Goal: Information Seeking & Learning: Learn about a topic

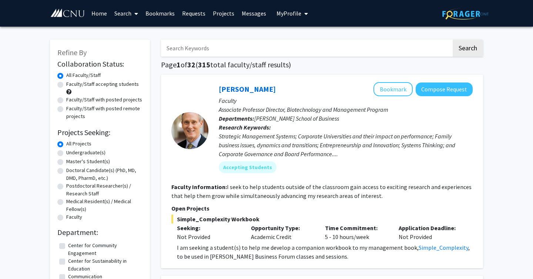
click at [291, 14] on span "My Profile" at bounding box center [289, 13] width 25 height 7
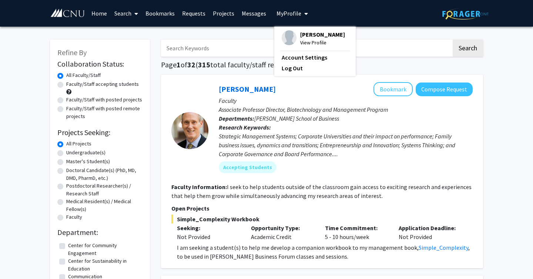
click at [304, 44] on span "View Profile" at bounding box center [322, 43] width 45 height 8
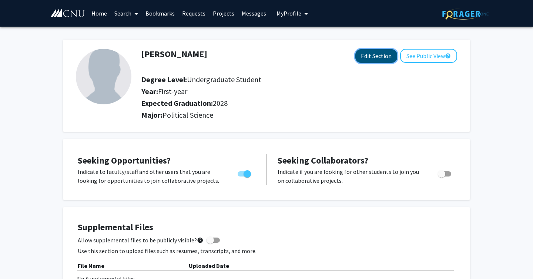
click at [370, 54] on button "Edit Section" at bounding box center [376, 56] width 42 height 14
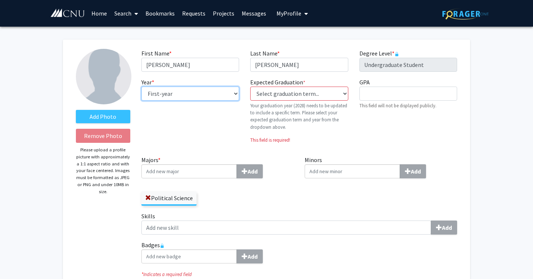
click at [201, 95] on select "--- First-year Sophomore Junior Senior Postbaccalaureate Certificate" at bounding box center [190, 94] width 98 height 14
select select "sophomore"
click at [141, 87] on select "--- First-year Sophomore Junior Senior Postbaccalaureate Certificate" at bounding box center [190, 94] width 98 height 14
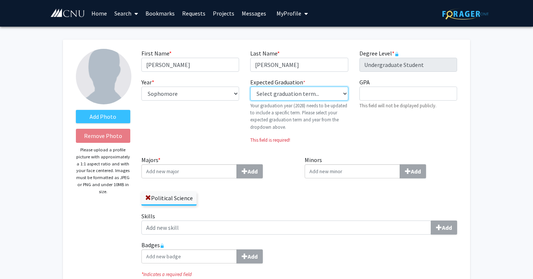
click at [314, 93] on select "Select graduation term... Previous: 2028 (Please select a specific term) Spring…" at bounding box center [299, 94] width 98 height 14
click at [250, 87] on select "Select graduation term... Previous: 2028 (Please select a specific term) Spring…" at bounding box center [299, 94] width 98 height 14
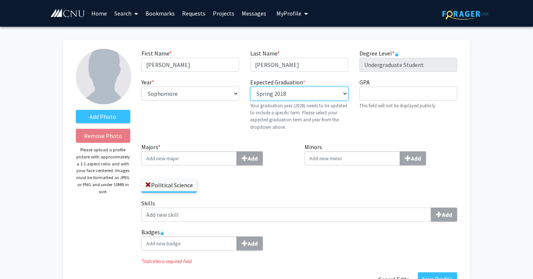
click at [313, 92] on select "Select graduation term... Previous: 2028 (Please select a specific term) Spring…" at bounding box center [299, 94] width 98 height 14
select select "42: spring_2028"
click at [250, 87] on select "Select graduation term... Previous: 2028 (Please select a specific term) Spring…" at bounding box center [299, 94] width 98 height 14
click at [211, 159] on input "Majors * Add" at bounding box center [189, 158] width 96 height 14
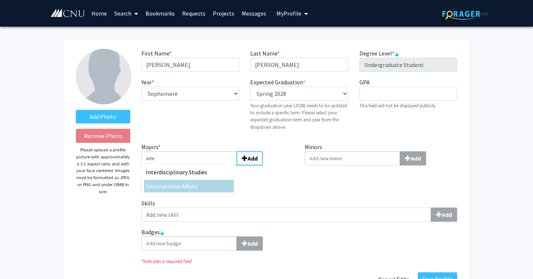
type input "inte"
click at [164, 188] on span "rnational Affairs" at bounding box center [177, 186] width 41 height 7
click at [164, 166] on input "inte" at bounding box center [189, 158] width 96 height 14
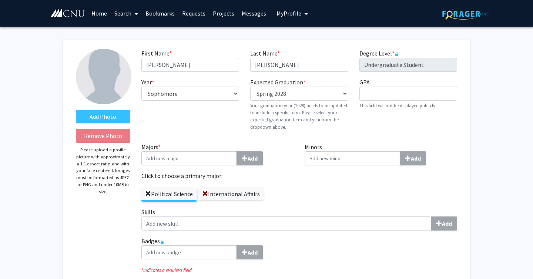
click at [145, 193] on span at bounding box center [148, 194] width 6 height 6
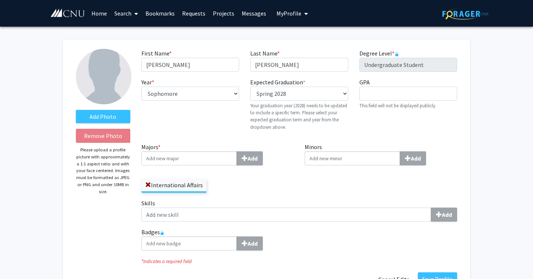
click at [323, 159] on input "Minors Add" at bounding box center [353, 158] width 96 height 14
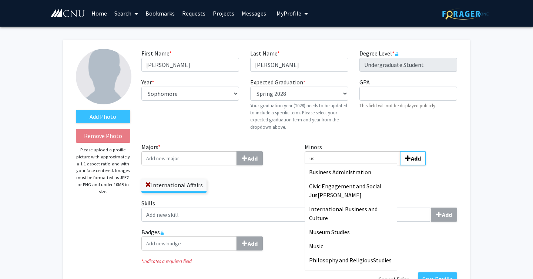
type input "u"
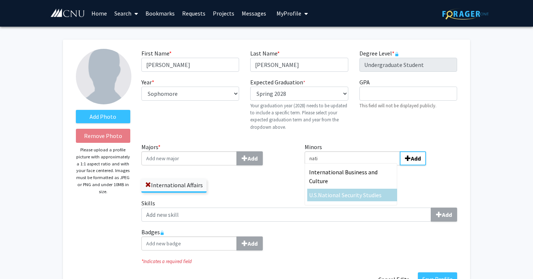
type input "nati"
click at [332, 191] on span "onal Security Studies" at bounding box center [355, 194] width 53 height 7
click at [332, 166] on input "nati" at bounding box center [353, 158] width 96 height 14
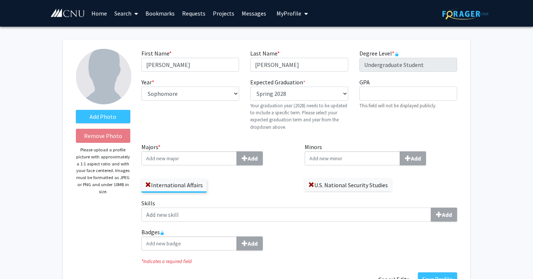
click at [297, 16] on span "My Profile" at bounding box center [289, 13] width 25 height 7
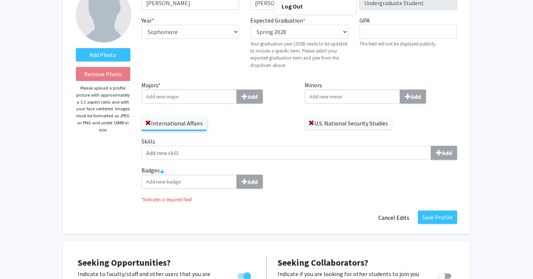
scroll to position [69, 0]
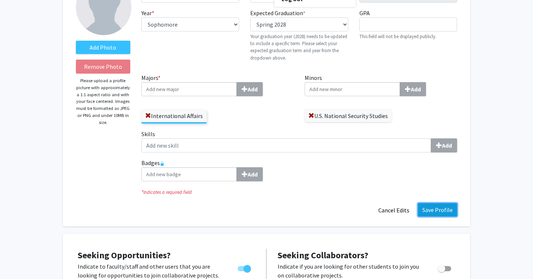
click at [437, 208] on button "Save Profile" at bounding box center [437, 209] width 39 height 13
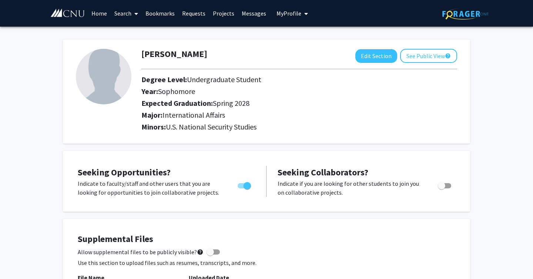
scroll to position [1, 0]
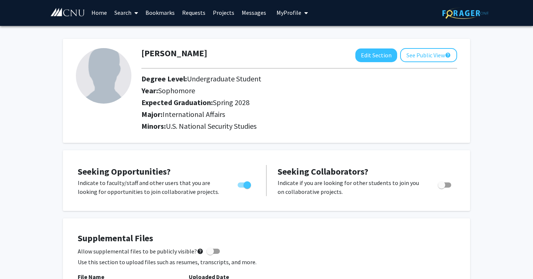
click at [103, 13] on link "Home" at bounding box center [99, 13] width 23 height 26
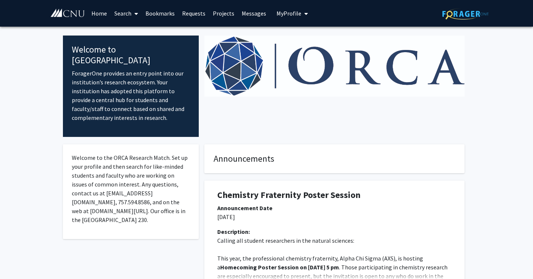
click at [218, 13] on link "Projects" at bounding box center [223, 13] width 29 height 26
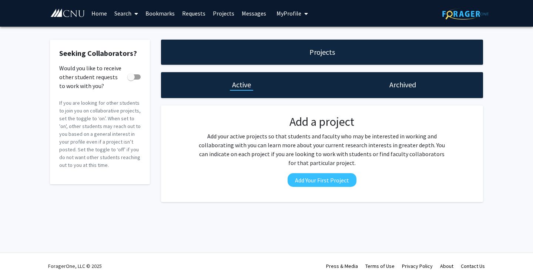
click at [137, 16] on span at bounding box center [134, 14] width 7 height 26
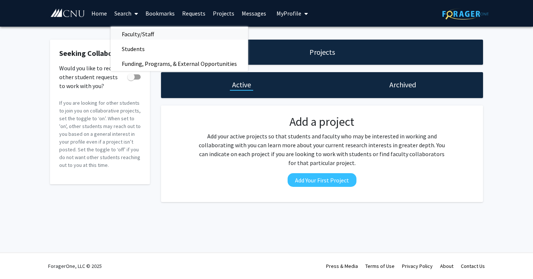
click at [135, 33] on span "Faculty/Staff" at bounding box center [138, 34] width 54 height 15
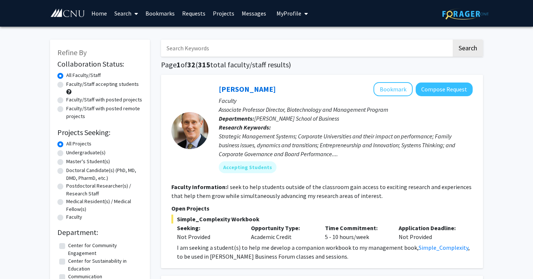
click at [82, 150] on label "Undergraduate(s)" at bounding box center [85, 153] width 39 height 8
click at [71, 150] on input "Undergraduate(s)" at bounding box center [68, 151] width 5 height 5
radio input "true"
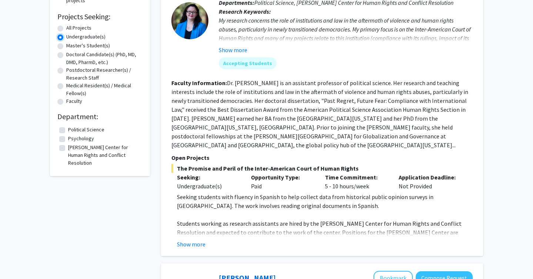
scroll to position [21, 0]
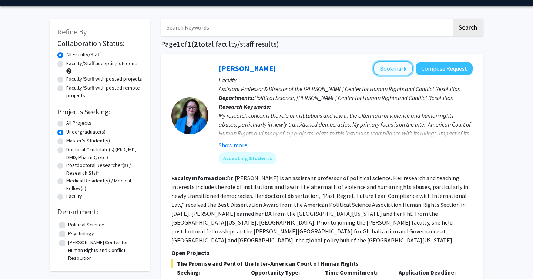
click at [406, 68] on button "Bookmark" at bounding box center [393, 68] width 39 height 14
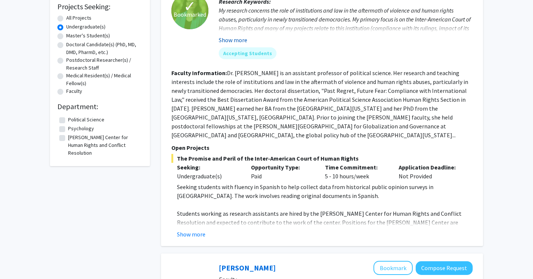
scroll to position [143, 0]
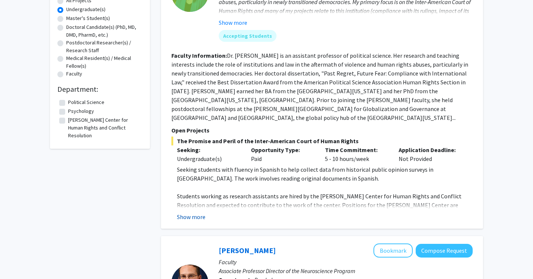
click at [201, 213] on button "Show more" at bounding box center [191, 217] width 29 height 9
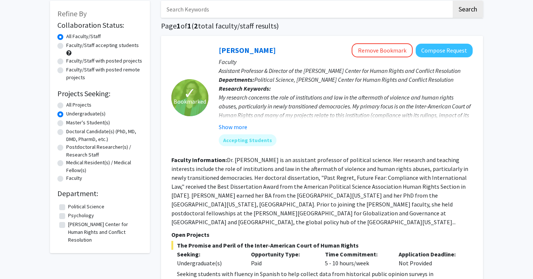
scroll to position [33, 0]
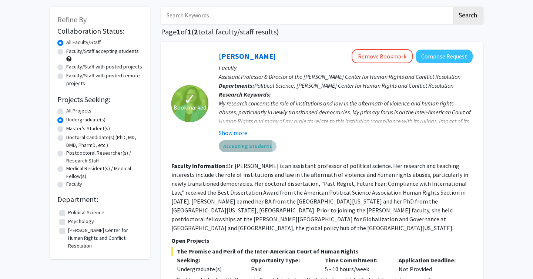
click at [236, 146] on mat-chip "Accepting Students" at bounding box center [248, 146] width 58 height 12
click at [234, 131] on button "Show more" at bounding box center [233, 132] width 29 height 9
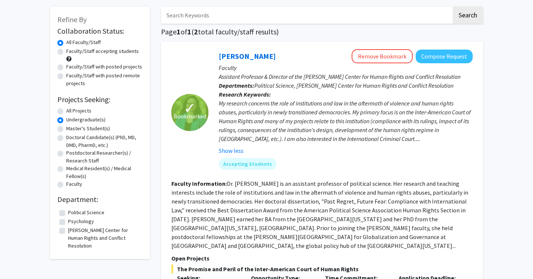
click at [301, 155] on fg-user-badges "Accepting Students" at bounding box center [346, 162] width 254 height 15
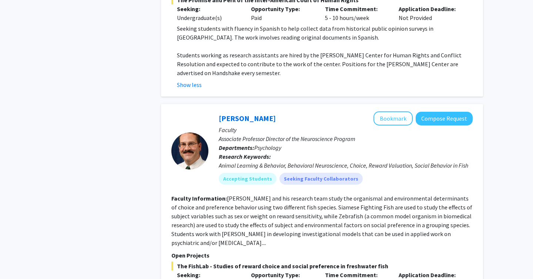
scroll to position [447, 0]
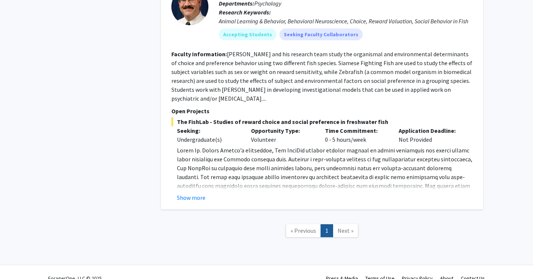
click at [344, 227] on span "Next »" at bounding box center [346, 230] width 16 height 7
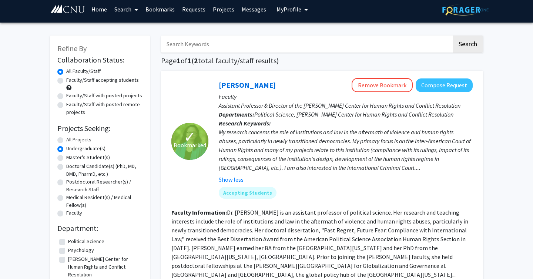
scroll to position [1, 0]
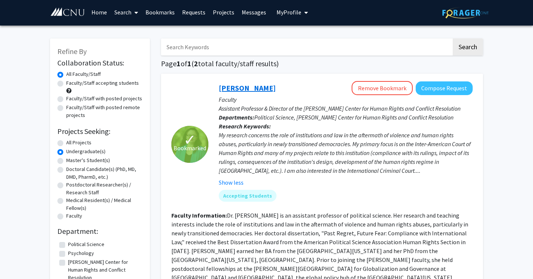
click at [249, 86] on link "[PERSON_NAME]" at bounding box center [247, 87] width 57 height 9
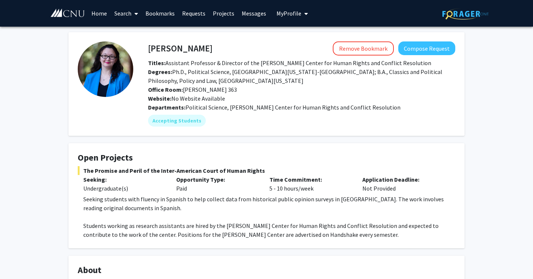
click at [127, 16] on link "Search" at bounding box center [126, 13] width 31 height 26
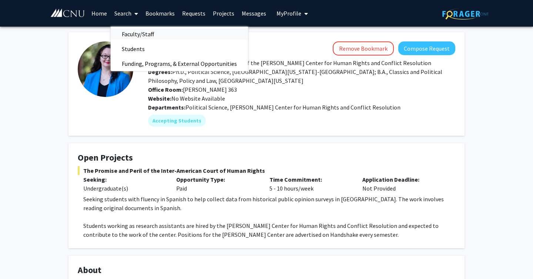
click at [145, 32] on span "Faculty/Staff" at bounding box center [138, 34] width 54 height 15
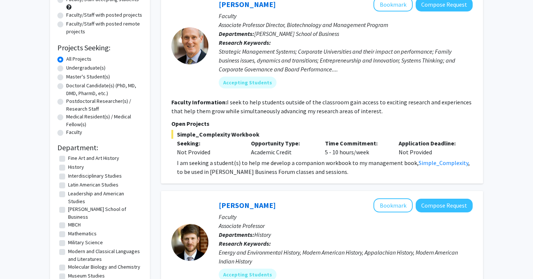
scroll to position [67, 0]
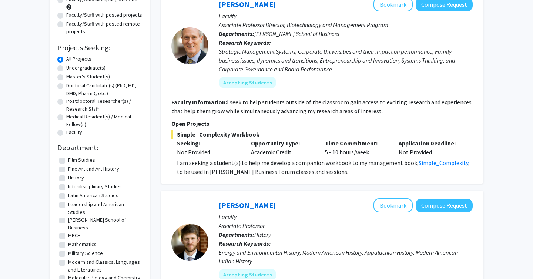
click at [68, 179] on label "History" at bounding box center [76, 178] width 16 height 8
click at [68, 179] on input "History" at bounding box center [70, 176] width 5 height 5
checkbox input "true"
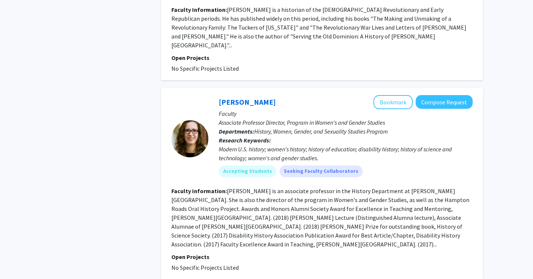
scroll to position [725, 0]
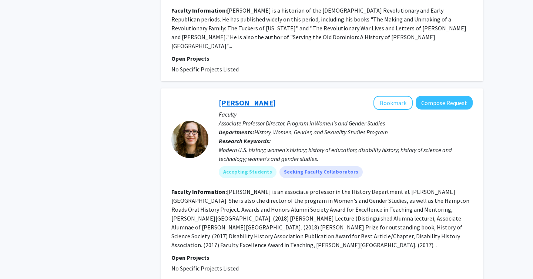
click at [230, 98] on link "[PERSON_NAME]" at bounding box center [247, 102] width 57 height 9
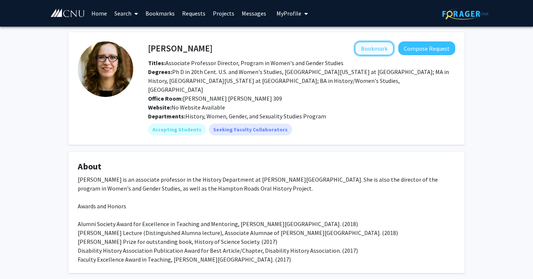
click at [376, 51] on button "Bookmark" at bounding box center [374, 48] width 39 height 14
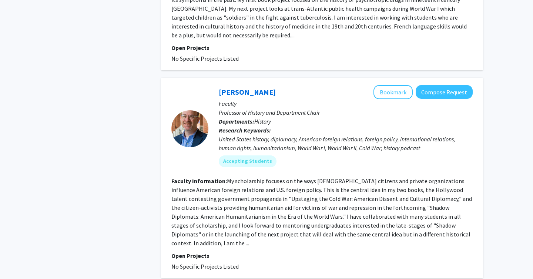
scroll to position [1635, 0]
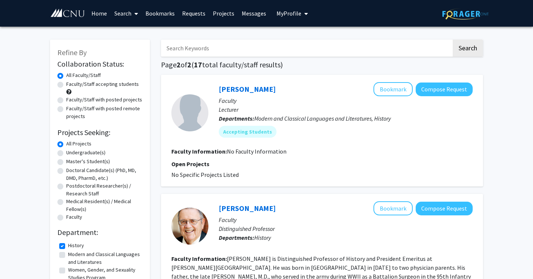
click at [82, 228] on h2 "Department:" at bounding box center [99, 232] width 85 height 9
click at [57, 155] on div "Refine By Collaboration Status: Collaboration Status All Faculty/Staff Collabor…" at bounding box center [100, 165] width 100 height 251
click at [64, 153] on div "Undergraduate(s)" at bounding box center [99, 153] width 85 height 9
click at [66, 153] on label "Undergraduate(s)" at bounding box center [85, 153] width 39 height 8
click at [66, 153] on input "Undergraduate(s)" at bounding box center [68, 151] width 5 height 5
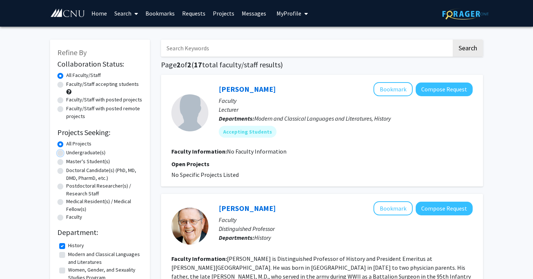
radio input "true"
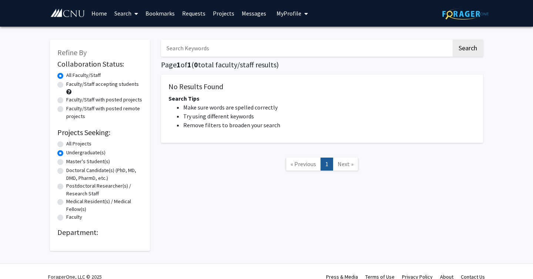
click at [215, 13] on link "Projects" at bounding box center [223, 13] width 29 height 26
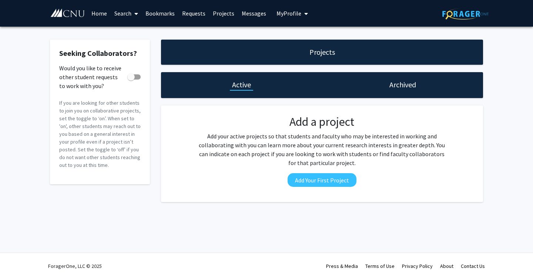
click at [168, 11] on link "Bookmarks" at bounding box center [160, 13] width 37 height 26
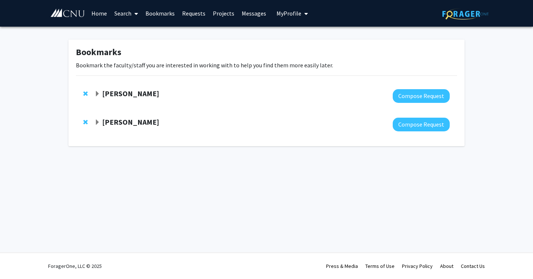
click at [123, 125] on strong "[PERSON_NAME]" at bounding box center [130, 121] width 57 height 9
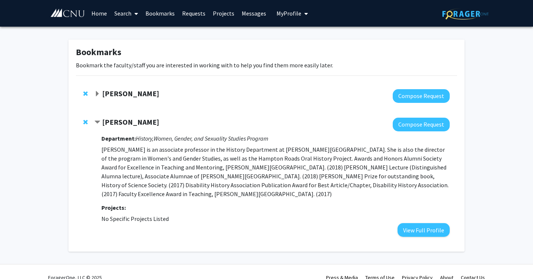
click at [125, 119] on strong "[PERSON_NAME]" at bounding box center [130, 121] width 57 height 9
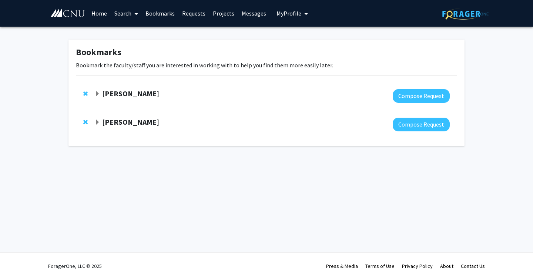
click at [125, 119] on strong "[PERSON_NAME]" at bounding box center [130, 121] width 57 height 9
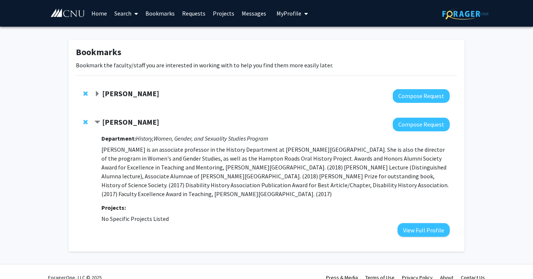
click at [118, 140] on strong "Department:" at bounding box center [118, 138] width 34 height 7
click at [441, 229] on button "View Full Profile" at bounding box center [424, 230] width 52 height 14
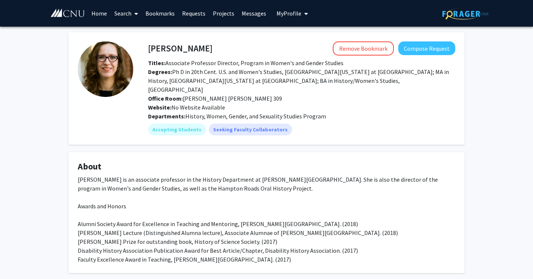
click at [122, 11] on link "Search" at bounding box center [126, 13] width 31 height 26
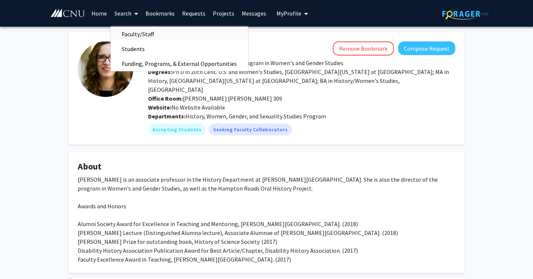
click at [126, 34] on span "Faculty/Staff" at bounding box center [138, 34] width 54 height 15
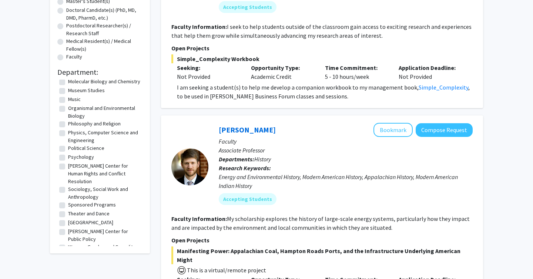
scroll to position [162, 0]
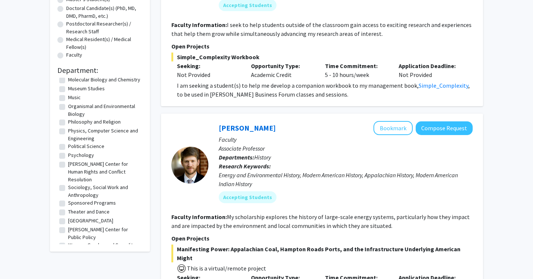
click at [72, 164] on label "[PERSON_NAME] Center for Human Rights and Conflict Resolution" at bounding box center [104, 171] width 73 height 23
click at [72, 164] on input "[PERSON_NAME] Center for Human Rights and Conflict Resolution" at bounding box center [70, 162] width 5 height 5
checkbox input "true"
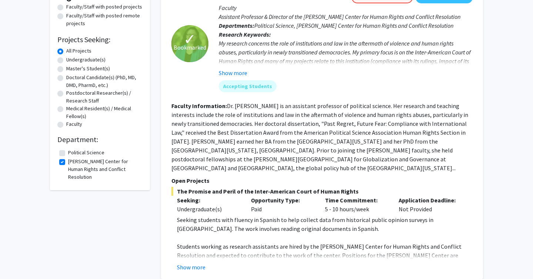
scroll to position [3, 0]
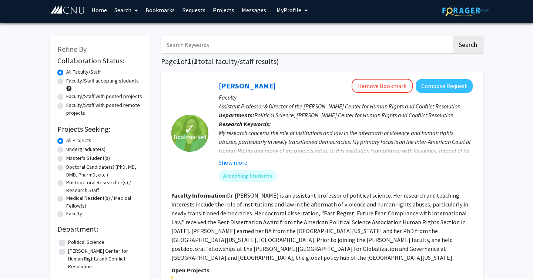
checkbox input "false"
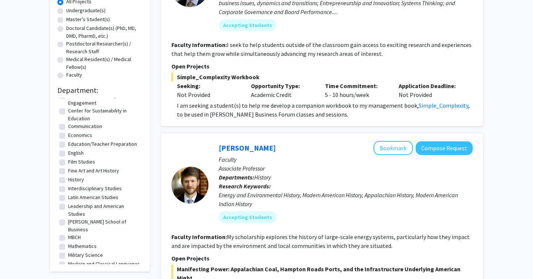
scroll to position [7, 0]
click at [87, 210] on label "Leadership and American Studies" at bounding box center [104, 212] width 73 height 16
click at [73, 208] on input "Leadership and American Studies" at bounding box center [70, 206] width 5 height 5
checkbox input "true"
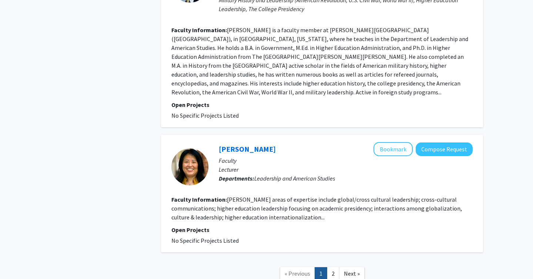
scroll to position [1507, 0]
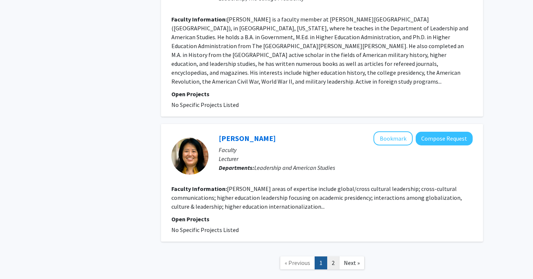
click at [334, 257] on link "2" at bounding box center [333, 263] width 13 height 13
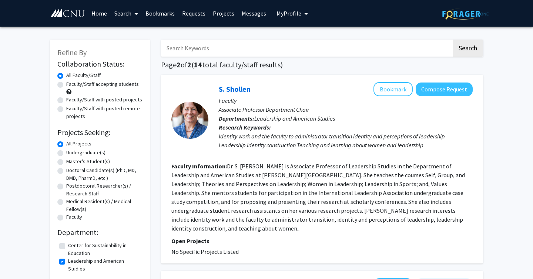
click at [94, 153] on label "Undergraduate(s)" at bounding box center [85, 153] width 39 height 8
click at [71, 153] on input "Undergraduate(s)" at bounding box center [68, 151] width 5 height 5
radio input "true"
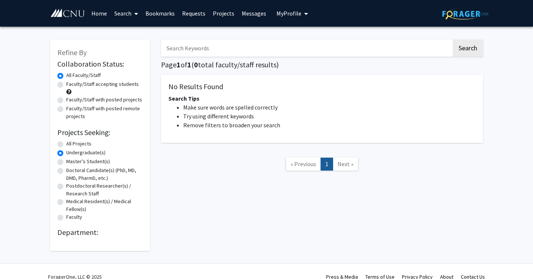
click at [307, 163] on span "« Previous" at bounding box center [304, 163] width 26 height 7
radio input "true"
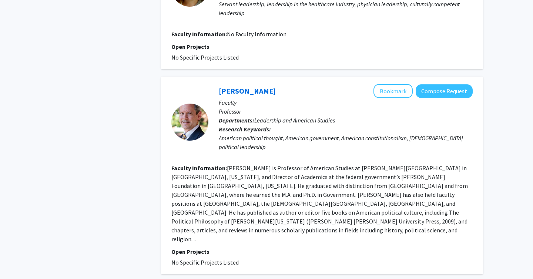
scroll to position [548, 0]
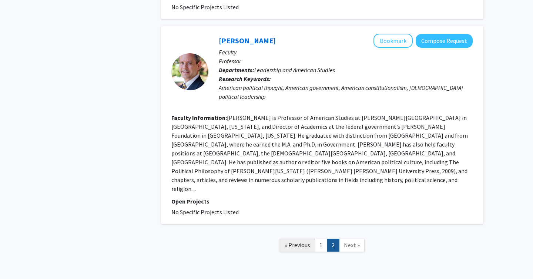
click at [301, 241] on span "« Previous" at bounding box center [298, 244] width 26 height 7
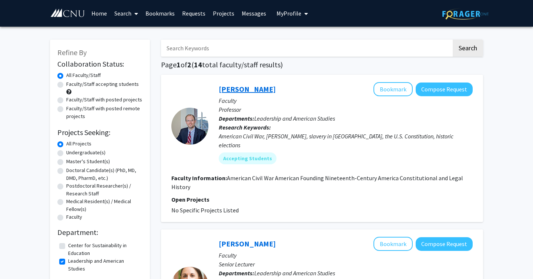
click at [240, 87] on link "[PERSON_NAME]" at bounding box center [247, 88] width 57 height 9
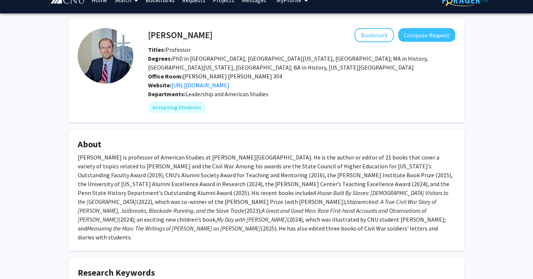
scroll to position [7, 0]
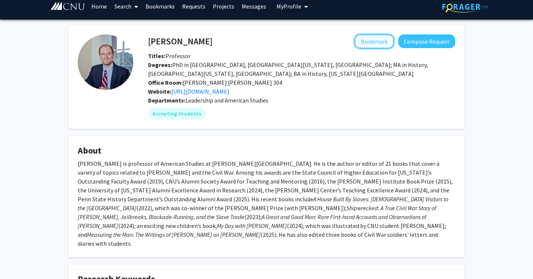
click at [381, 40] on button "Bookmark" at bounding box center [374, 41] width 39 height 14
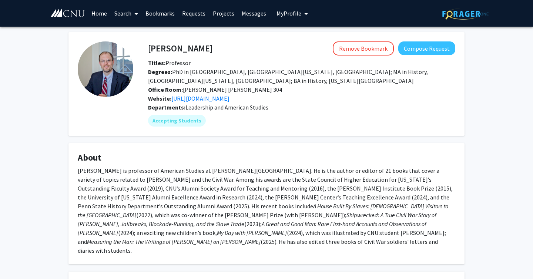
click at [91, 14] on link "Home" at bounding box center [99, 13] width 23 height 26
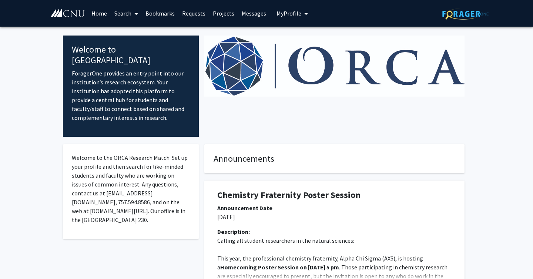
click at [223, 14] on link "Projects" at bounding box center [223, 13] width 29 height 26
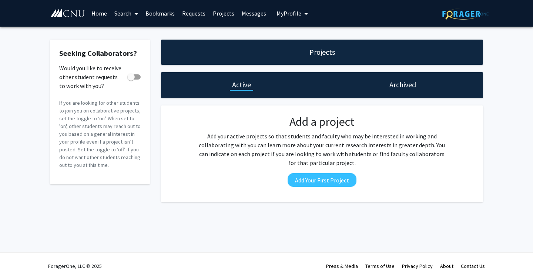
click at [240, 91] on div "Active" at bounding box center [241, 85] width 161 height 26
click at [124, 14] on link "Search" at bounding box center [126, 13] width 31 height 26
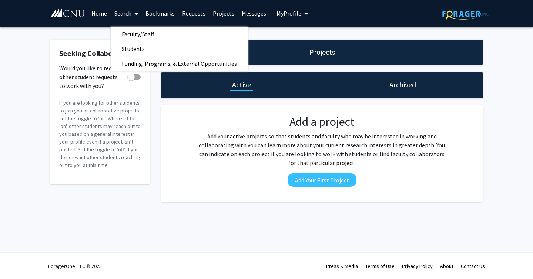
click at [94, 15] on link "Home" at bounding box center [99, 13] width 23 height 26
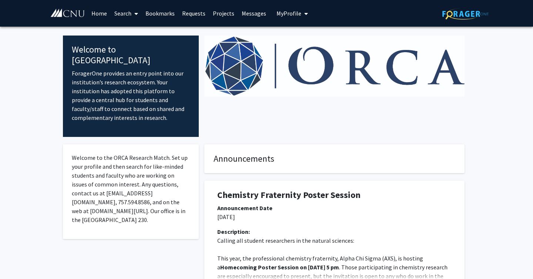
click at [294, 11] on span "My Profile" at bounding box center [289, 13] width 25 height 7
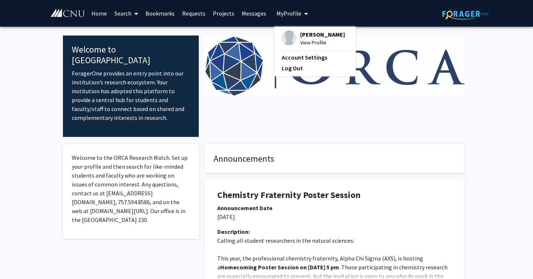
click at [158, 13] on link "Bookmarks" at bounding box center [160, 13] width 37 height 26
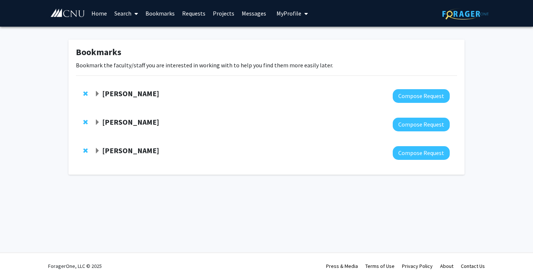
click at [148, 93] on strong "[PERSON_NAME]" at bounding box center [130, 93] width 57 height 9
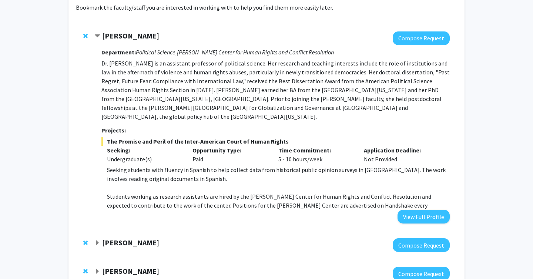
scroll to position [104, 0]
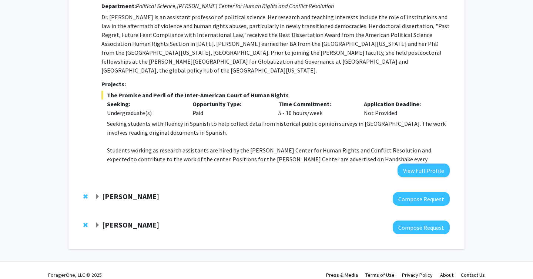
click at [111, 220] on strong "[PERSON_NAME]" at bounding box center [130, 224] width 57 height 9
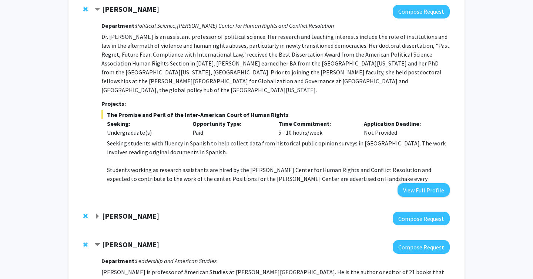
scroll to position [81, 0]
